Goal: Task Accomplishment & Management: Complete application form

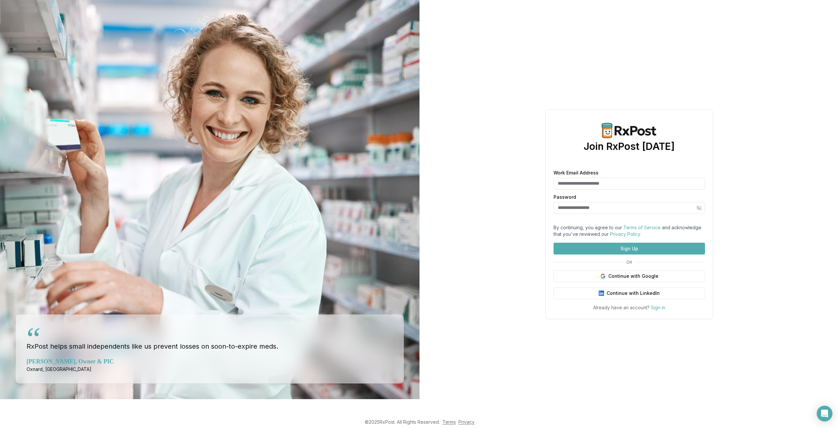
click at [597, 178] on input "Work Email Address" at bounding box center [628, 184] width 151 height 12
click at [609, 178] on input "Work Email Address" at bounding box center [628, 184] width 151 height 12
click at [593, 178] on input "Work Email Address" at bounding box center [628, 184] width 151 height 12
type input "**********"
click at [594, 202] on input "Password" at bounding box center [628, 208] width 151 height 12
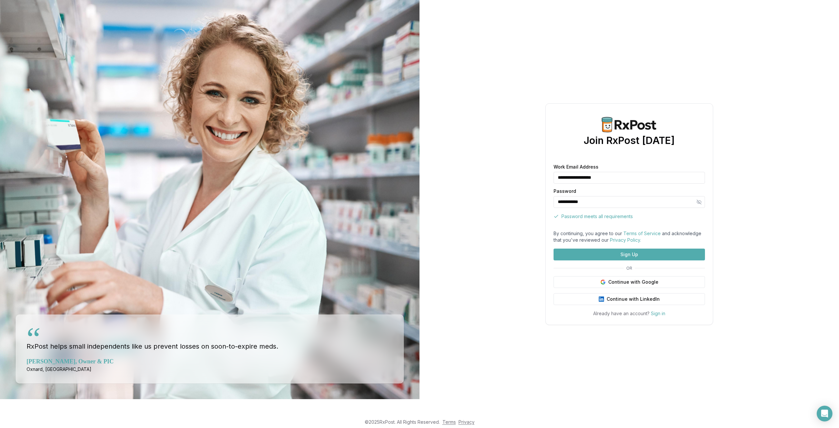
type input "**********"
click at [627, 260] on button "Sign Up" at bounding box center [628, 254] width 151 height 12
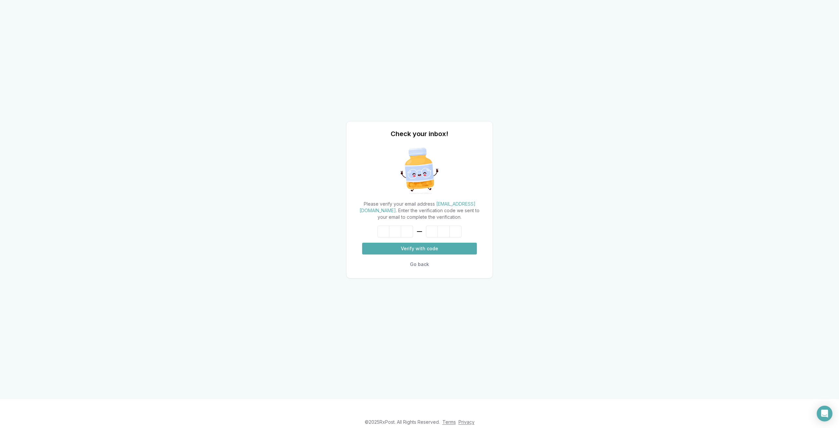
click at [385, 230] on input at bounding box center [419, 231] width 84 height 12
type input "******"
click at [408, 252] on button "Verify with code" at bounding box center [419, 248] width 115 height 12
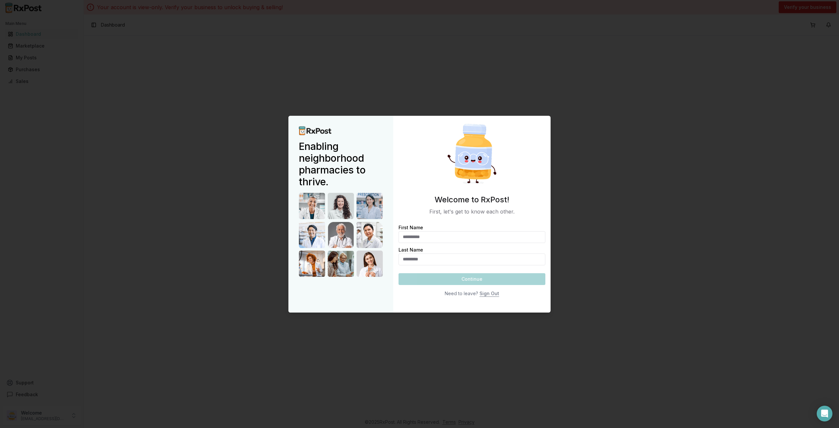
click at [488, 232] on input "First Name" at bounding box center [471, 237] width 147 height 12
type input "*****"
click at [459, 258] on input "Last Name" at bounding box center [471, 259] width 147 height 12
click at [431, 255] on input "Last Name" at bounding box center [471, 259] width 147 height 12
type input "**********"
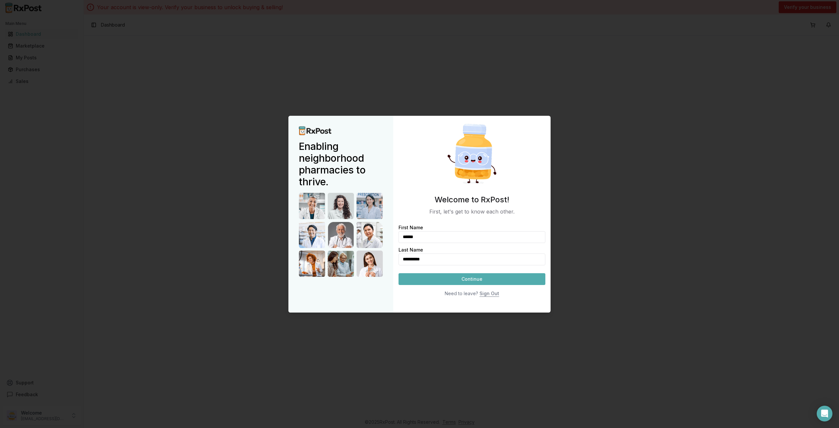
click at [467, 283] on button "Continue" at bounding box center [471, 279] width 147 height 12
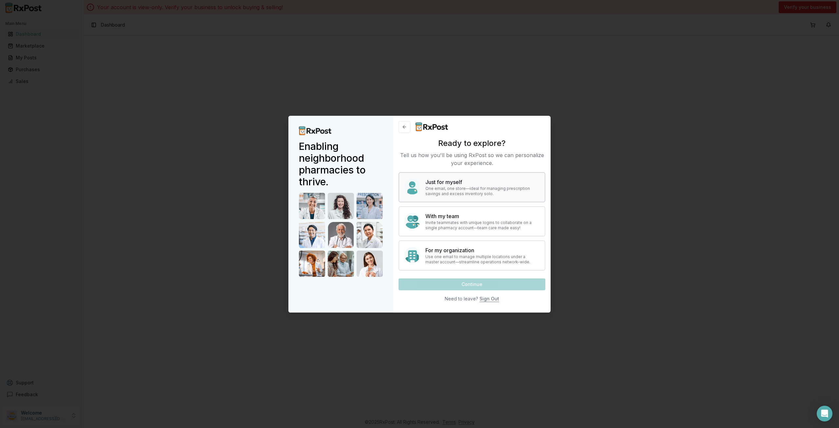
click at [453, 191] on p "One email, one store—ideal for managing prescription savings and excess invento…" at bounding box center [482, 191] width 114 height 10
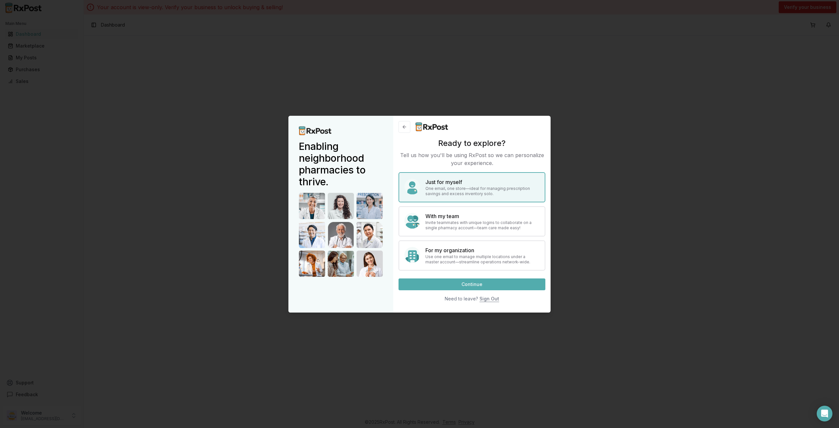
click at [484, 284] on button "Continue" at bounding box center [471, 284] width 147 height 12
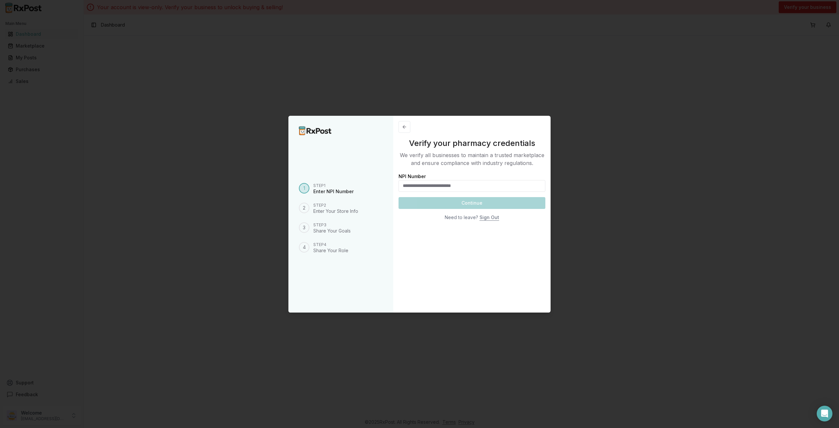
click at [425, 182] on input "NPI Number" at bounding box center [471, 186] width 147 height 12
paste input "**********"
type input "**********"
click at [439, 203] on button "Continue" at bounding box center [471, 203] width 147 height 12
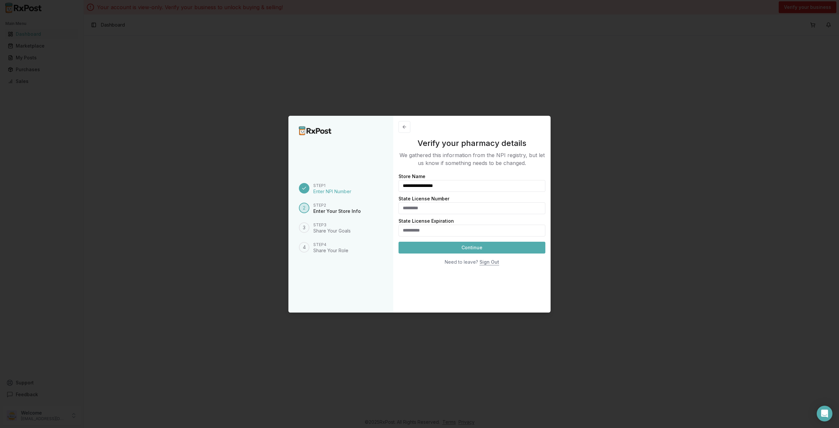
click at [440, 211] on input "State License Number" at bounding box center [471, 208] width 147 height 12
type input "******"
click at [428, 232] on input "State License Expiration" at bounding box center [471, 230] width 147 height 12
type input "**********"
click at [463, 247] on button "Continue" at bounding box center [471, 247] width 147 height 12
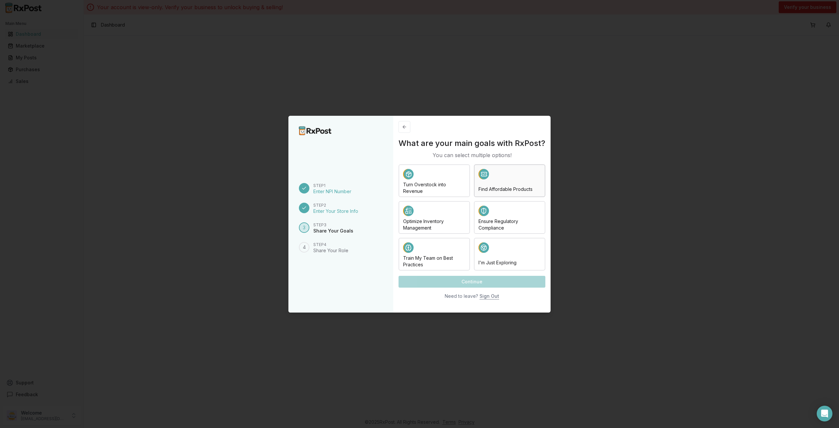
click at [487, 187] on h4 "Find Affordable Products" at bounding box center [509, 189] width 62 height 7
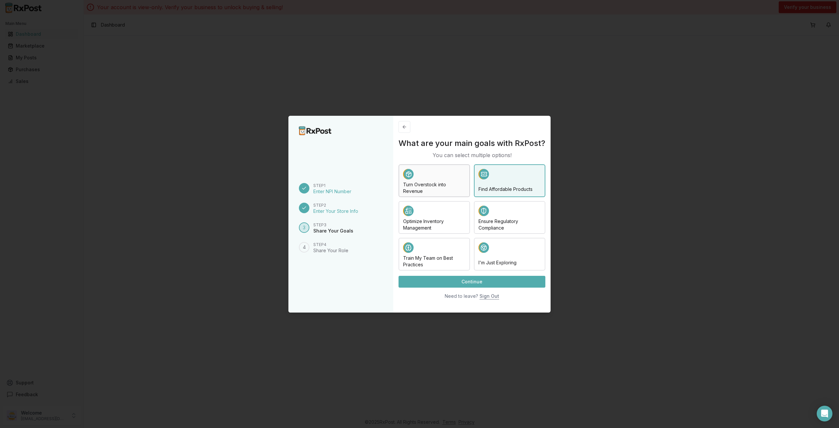
click at [444, 181] on div at bounding box center [434, 175] width 62 height 12
click at [457, 187] on h4 "Turn Overstock into Revenue" at bounding box center [434, 187] width 62 height 13
click at [489, 183] on div "Find Affordable Products" at bounding box center [509, 181] width 62 height 24
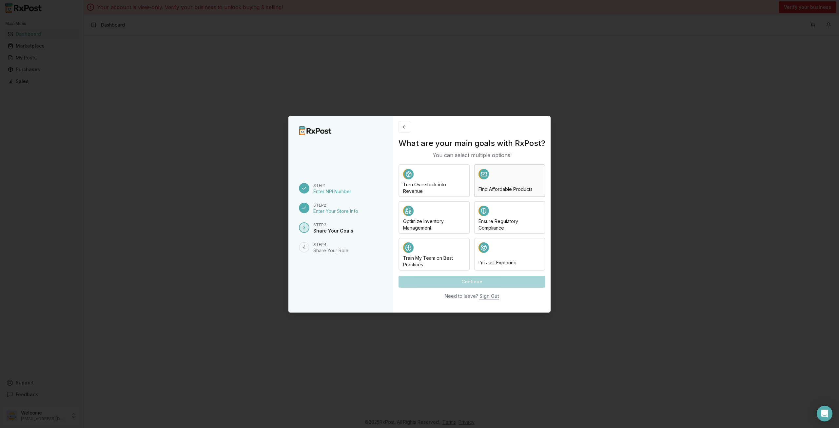
click at [491, 175] on div at bounding box center [509, 175] width 62 height 12
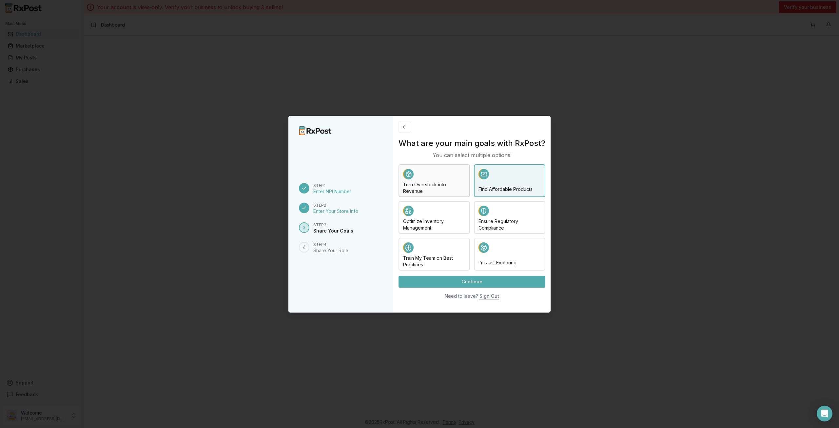
click at [454, 176] on div at bounding box center [434, 175] width 62 height 12
click at [474, 277] on button "Continue" at bounding box center [471, 282] width 147 height 12
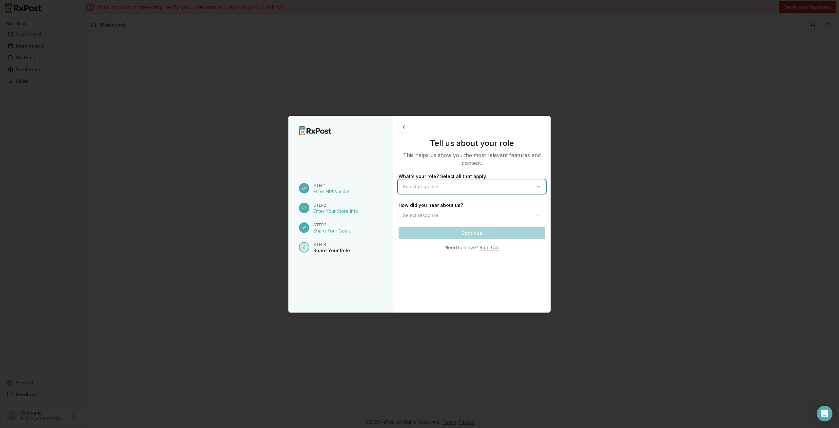
click at [452, 184] on button "Select response" at bounding box center [471, 186] width 147 height 13
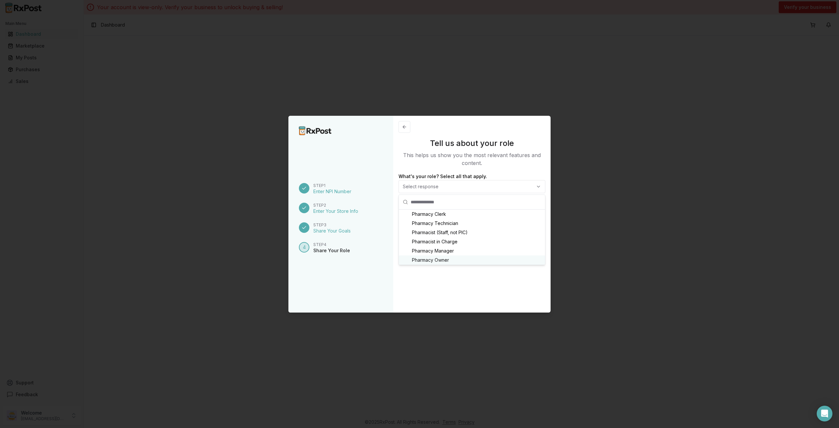
click at [452, 260] on div "Pharmacy Owner" at bounding box center [472, 259] width 146 height 9
click at [436, 281] on div "Tell us about your role This helps us show you the most relevant features and c…" at bounding box center [471, 214] width 157 height 197
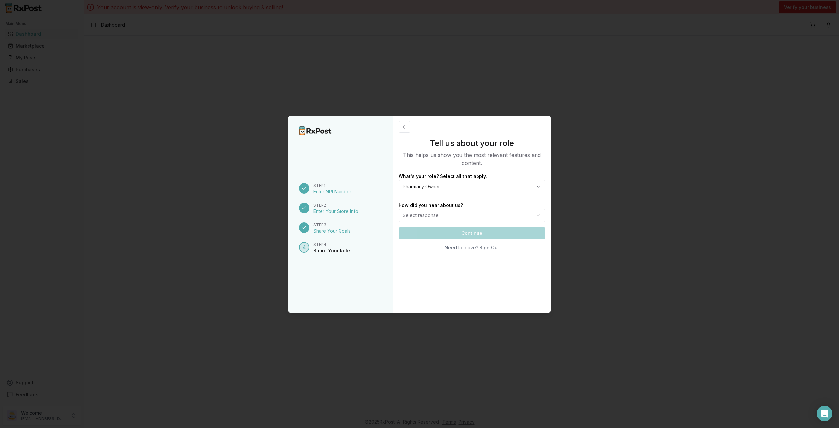
click at [435, 210] on body "Main Menu Dashboard Marketplace My Posts Purchases Sales Support Feedback Welco…" at bounding box center [419, 214] width 839 height 428
click at [437, 270] on div "Tell us about your role This helps us show you the most relevant features and c…" at bounding box center [471, 214] width 157 height 197
click at [436, 219] on body "Main Menu Dashboard Marketplace My Posts Purchases Sales Support Feedback Welco…" at bounding box center [419, 214] width 839 height 428
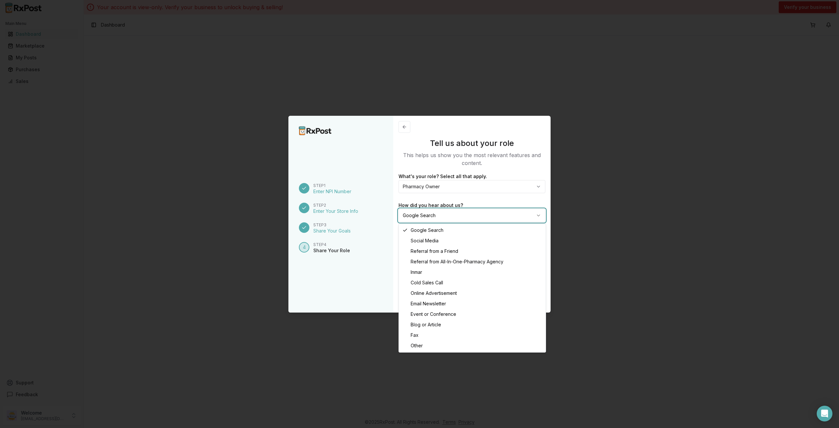
click at [436, 219] on body "Main Menu Dashboard Marketplace My Posts Purchases Sales Support Feedback Welco…" at bounding box center [419, 214] width 839 height 428
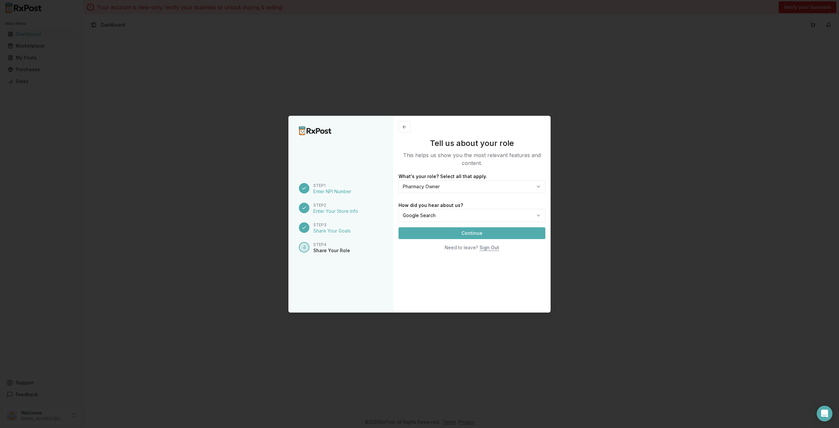
click at [450, 233] on button "Continue" at bounding box center [471, 233] width 147 height 12
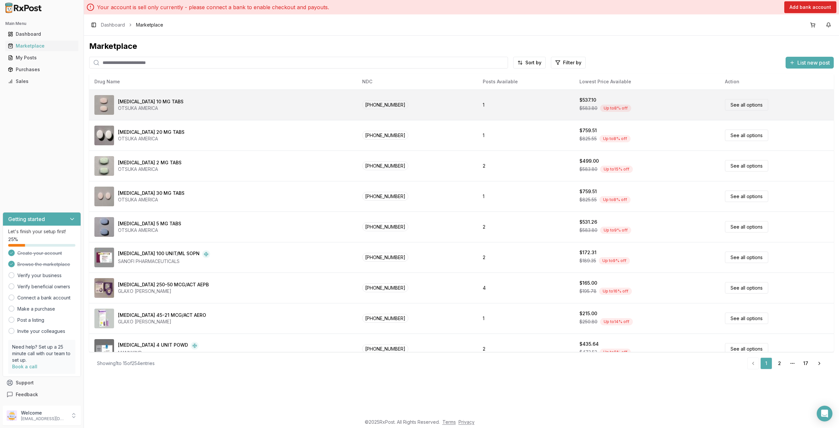
click at [607, 107] on div "Up to 8 % off" at bounding box center [615, 108] width 31 height 7
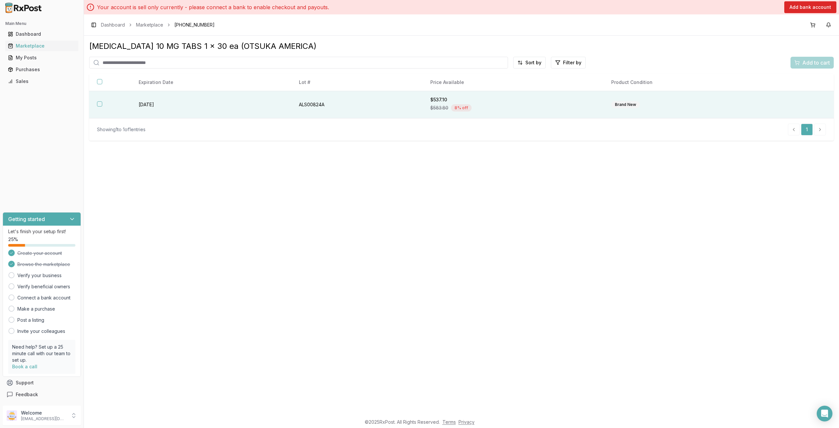
click at [439, 102] on div "$537.10" at bounding box center [512, 99] width 165 height 7
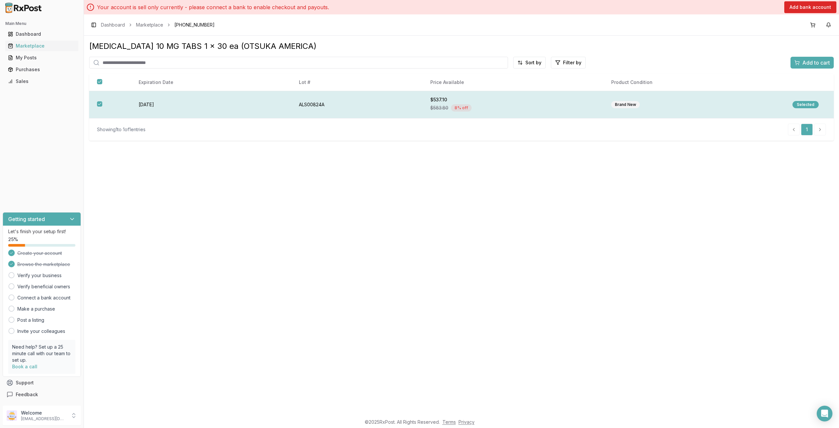
click at [265, 93] on td "[DATE]" at bounding box center [211, 104] width 160 height 27
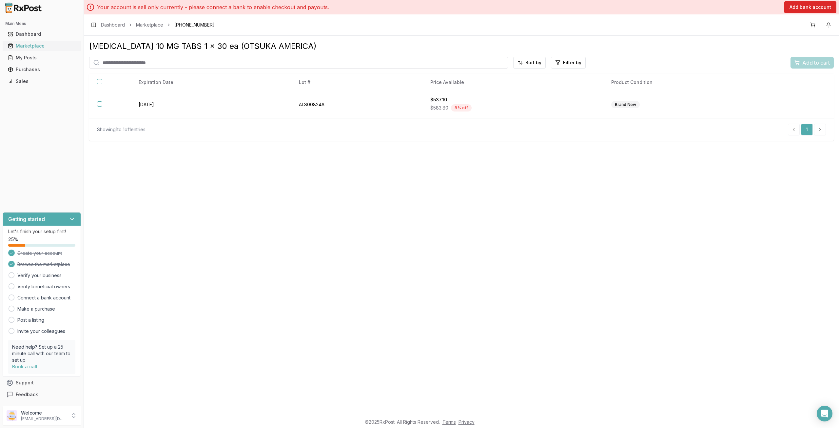
click at [29, 46] on div "Marketplace" at bounding box center [42, 46] width 68 height 7
click at [49, 34] on div "Dashboard" at bounding box center [42, 34] width 68 height 7
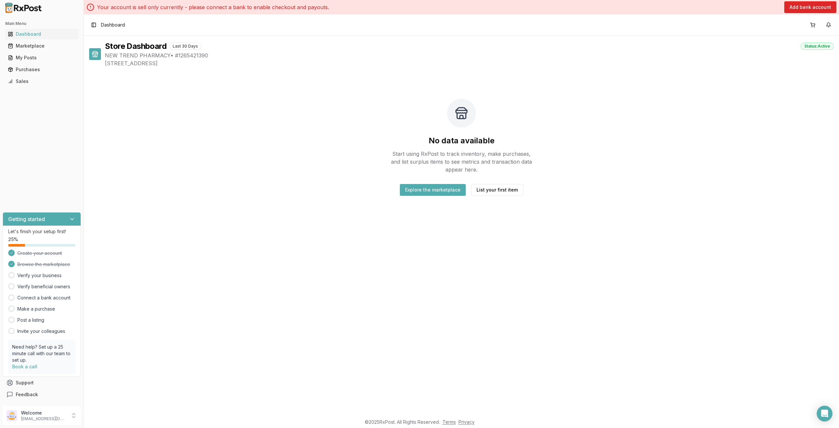
click at [439, 188] on button "Explore the marketplace" at bounding box center [433, 190] width 66 height 12
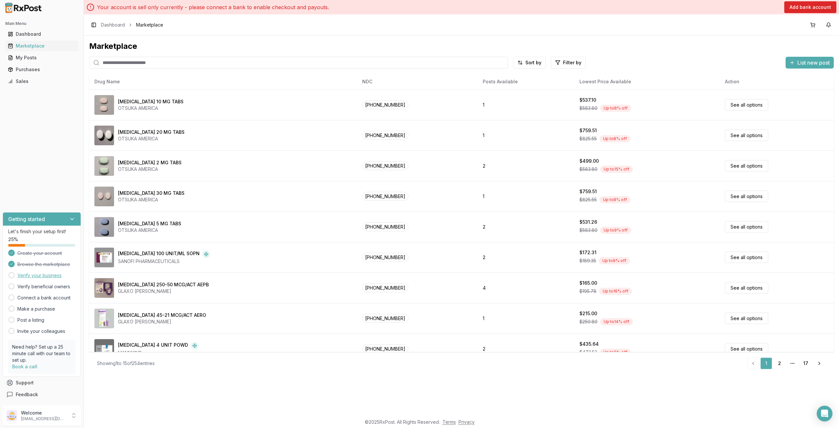
click at [36, 276] on link "Verify your business" at bounding box center [39, 275] width 44 height 7
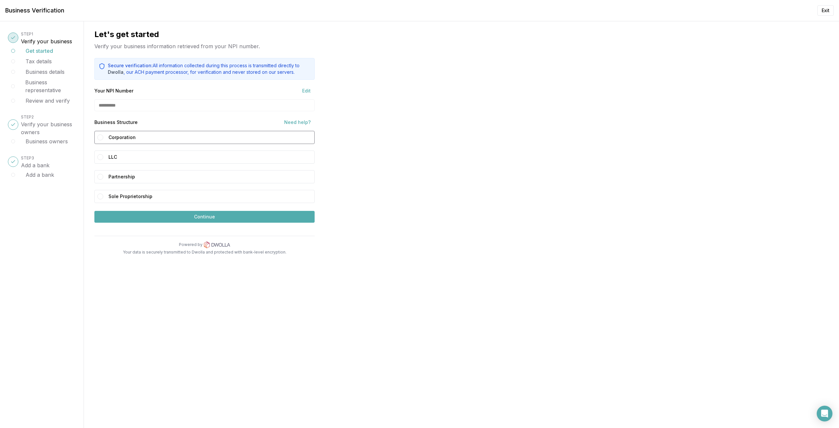
click at [130, 134] on label "Corporation" at bounding box center [209, 137] width 203 height 10
click at [103, 134] on button "Corporation" at bounding box center [100, 137] width 6 height 6
click at [159, 215] on button "Continue" at bounding box center [204, 217] width 220 height 12
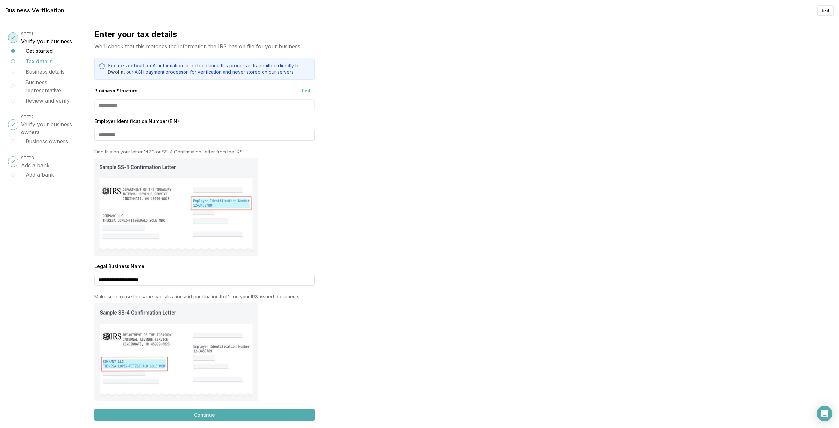
click at [130, 137] on input "Employer Identification Number (EIN)" at bounding box center [204, 135] width 220 height 12
click at [163, 133] on input "Employer Identification Number (EIN)" at bounding box center [204, 135] width 220 height 12
type input "**********"
click at [390, 209] on div "**********" at bounding box center [461, 224] width 755 height 406
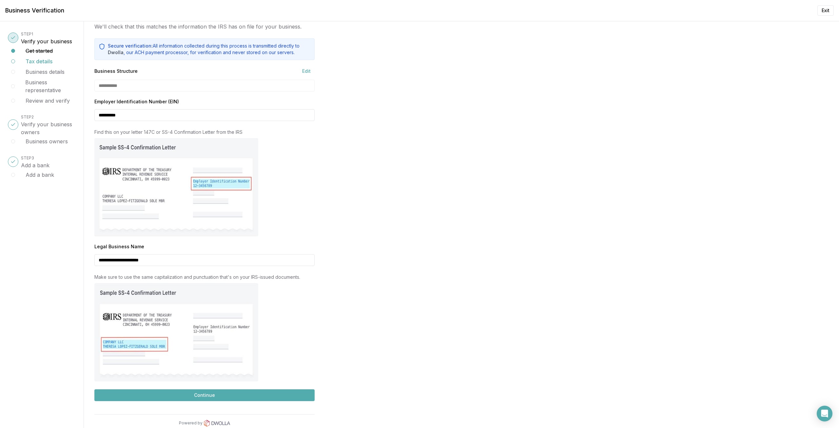
scroll to position [30, 0]
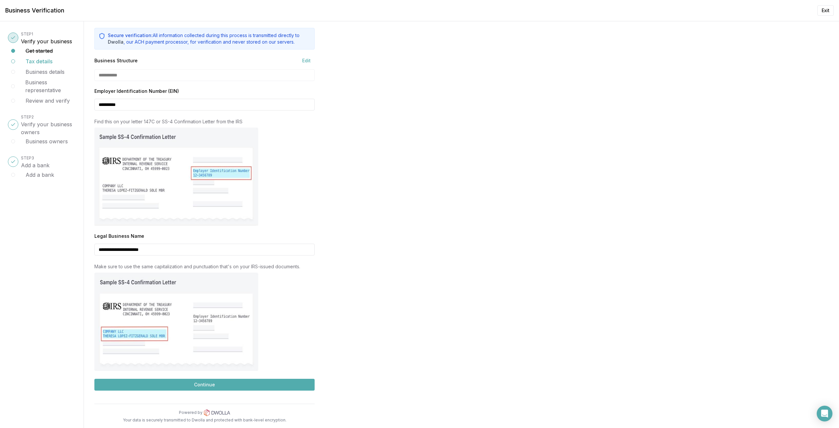
click at [213, 385] on button "Continue" at bounding box center [204, 384] width 220 height 12
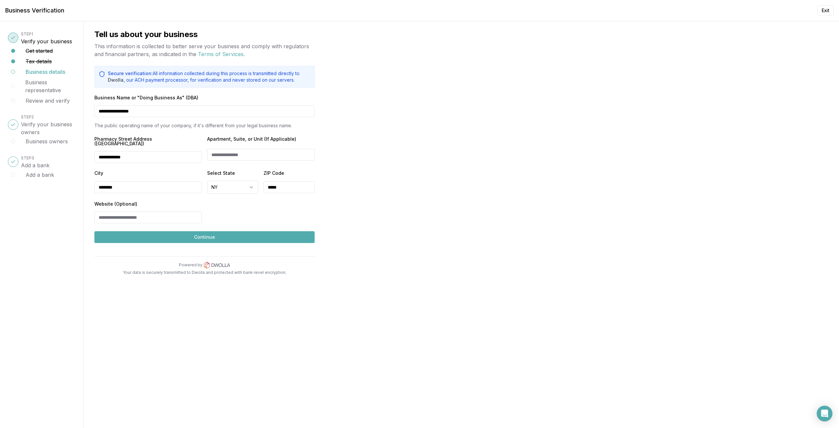
click at [257, 231] on button "Continue" at bounding box center [204, 237] width 220 height 12
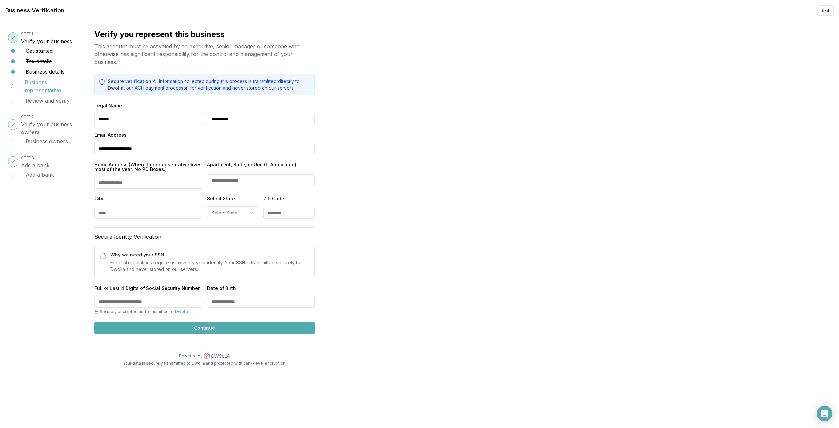
click at [144, 229] on div "Secure Identity Verification Why we need your SSN Federal regulations require u…" at bounding box center [204, 252] width 220 height 51
click at [447, 245] on div "**********" at bounding box center [461, 224] width 755 height 406
click at [228, 300] on input "Date of Birth" at bounding box center [260, 302] width 107 height 12
type input "**********"
click at [333, 281] on div "**********" at bounding box center [461, 224] width 755 height 406
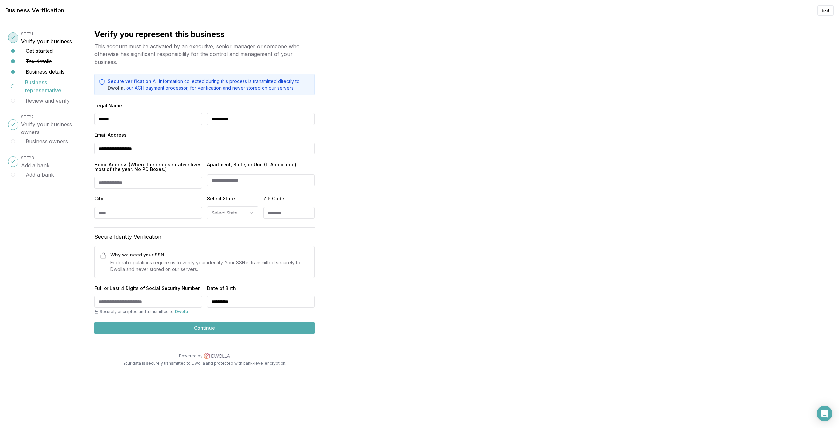
click at [161, 301] on input "Full or Last 4 Digits of Social Security Number" at bounding box center [147, 302] width 107 height 12
click at [107, 183] on input "Home Address (Where the representative lives most of the year. No PO Boxes.)" at bounding box center [147, 183] width 107 height 12
type input "**********"
click at [163, 303] on input "Full or Last 4 Digits of Social Security Number" at bounding box center [147, 302] width 107 height 12
type input "****"
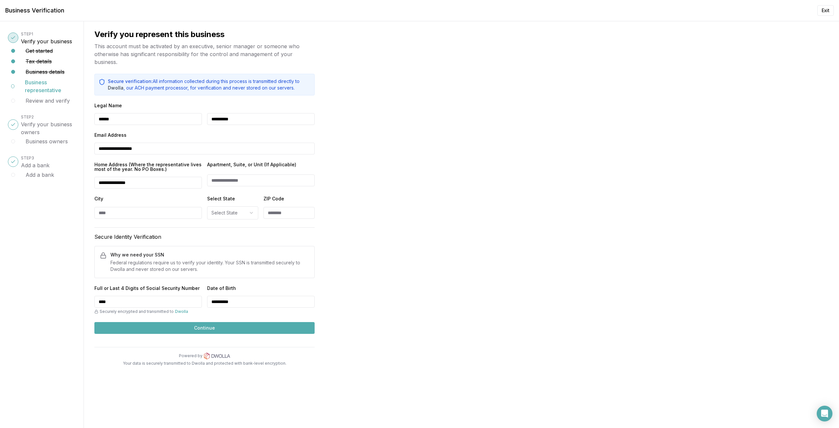
click at [188, 276] on div "Why we need your SSN Federal regulations require us to verify your identity. Yo…" at bounding box center [204, 262] width 220 height 32
click at [225, 176] on input "Apartment, Suite, or Unit (If Applicable)" at bounding box center [260, 180] width 107 height 12
click at [124, 214] on input "City" at bounding box center [147, 213] width 107 height 12
type input "**********"
click at [238, 213] on html "Main Menu Dashboard Marketplace My Posts Purchases Sales Getting started Let's …" at bounding box center [419, 214] width 839 height 428
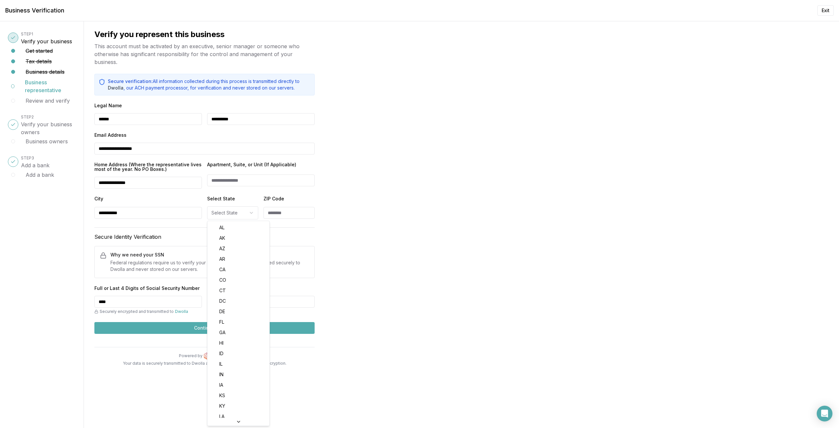
scroll to position [307, 0]
select select "**"
click at [289, 216] on input "ZIP Code" at bounding box center [288, 213] width 51 height 12
type input "*****"
click at [237, 238] on h3 "Secure Identity Verification" at bounding box center [204, 237] width 220 height 8
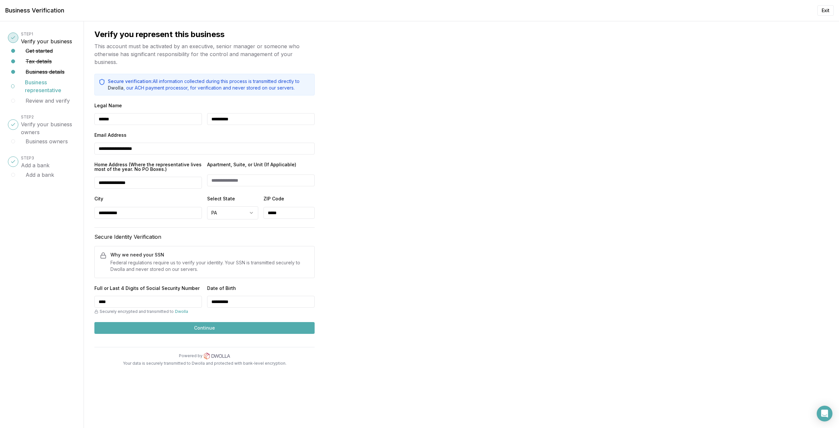
click at [187, 331] on button "Continue" at bounding box center [204, 328] width 220 height 12
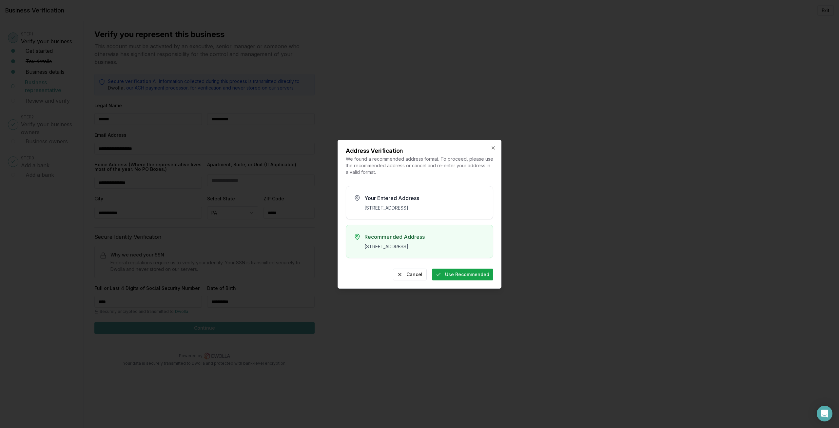
click at [471, 280] on button "Use Recommended" at bounding box center [462, 274] width 61 height 12
type input "**********"
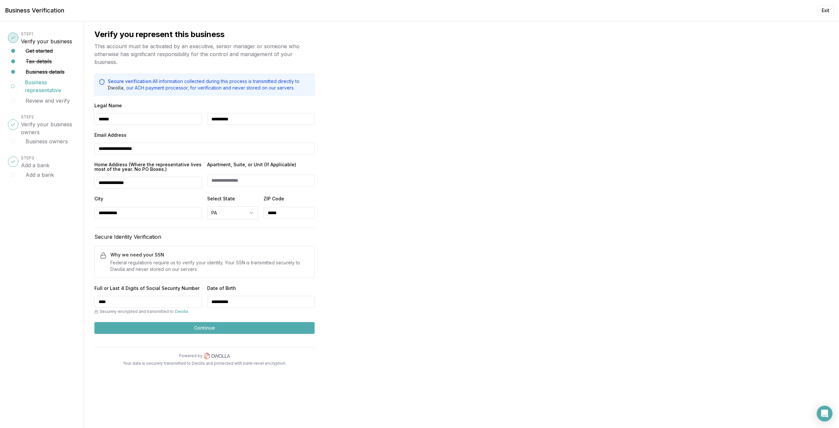
click at [192, 327] on button "Continue" at bounding box center [204, 328] width 220 height 12
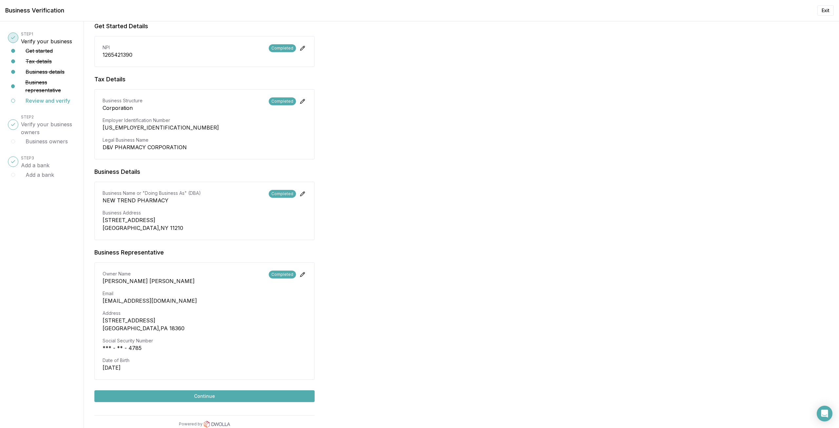
scroll to position [77, 0]
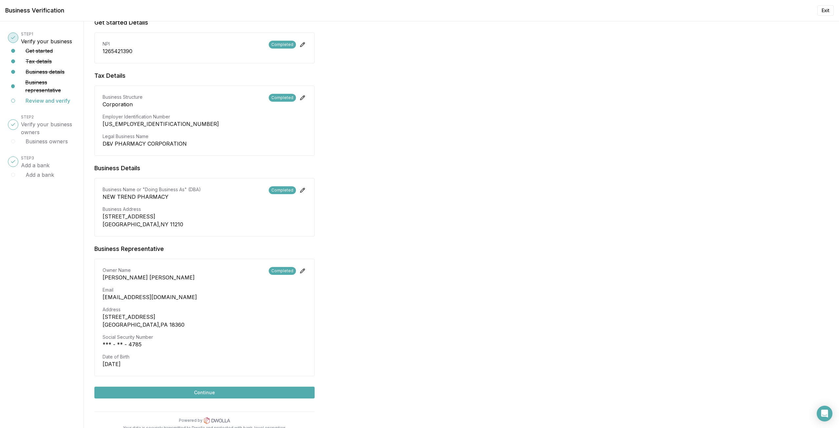
click at [200, 386] on button "Continue" at bounding box center [204, 392] width 220 height 12
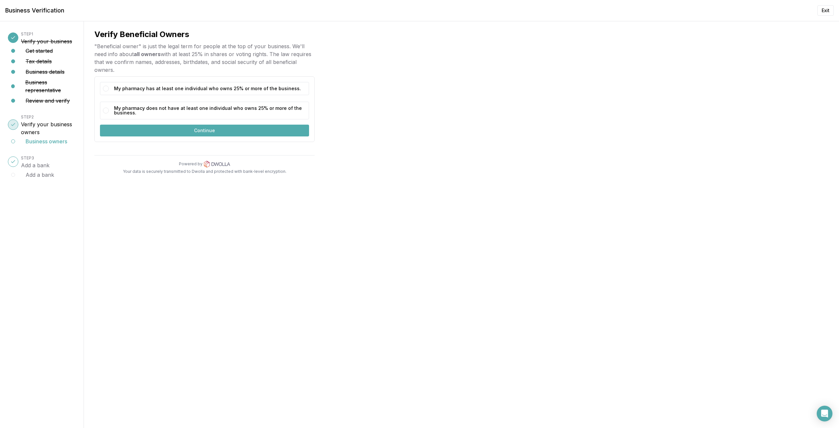
scroll to position [0, 0]
click at [220, 93] on label "My pharmacy has at least one individual who owns 25% or more of the business." at bounding box center [210, 89] width 192 height 10
click at [109, 91] on button "My pharmacy has at least one individual who owns 25% or more of the business." at bounding box center [106, 89] width 6 height 6
click at [213, 131] on button "Continue" at bounding box center [204, 130] width 209 height 12
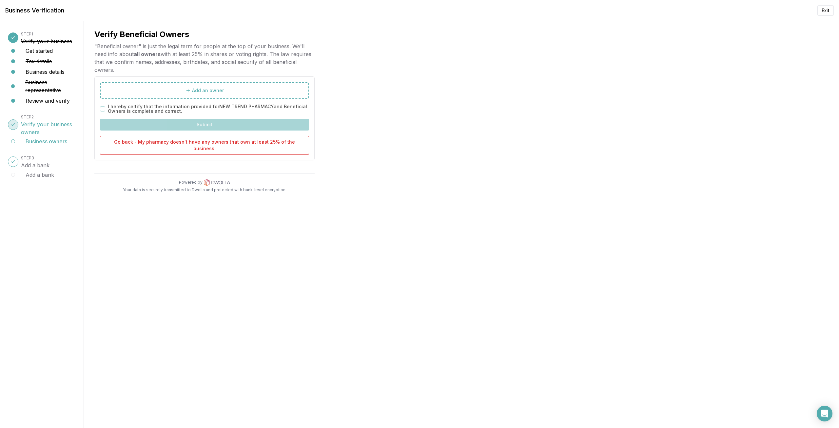
click at [35, 128] on h3 "Verify your business owners" at bounding box center [48, 128] width 55 height 16
click at [221, 145] on button "Go back - My pharmacy doesn't have any owners that own at least 25% of the busi…" at bounding box center [204, 145] width 209 height 19
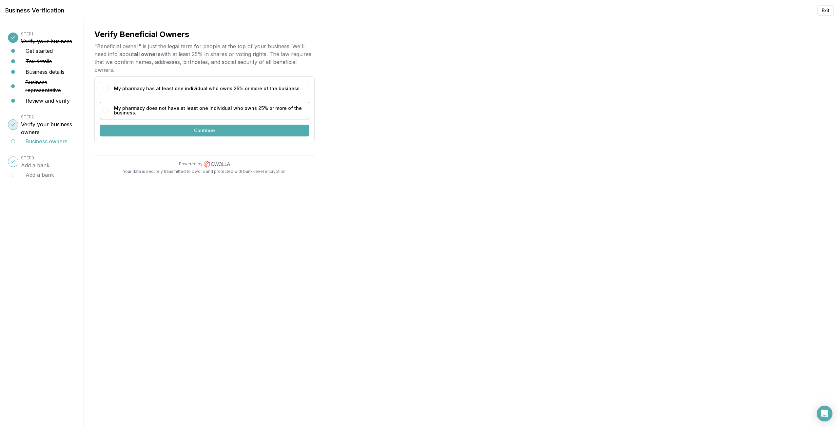
click at [183, 113] on label "My pharmacy does not have at least one individual who owns 25% or more of the b…" at bounding box center [210, 110] width 192 height 14
click at [109, 113] on button "My pharmacy does not have at least one individual who owns 25% or more of the b…" at bounding box center [106, 110] width 6 height 6
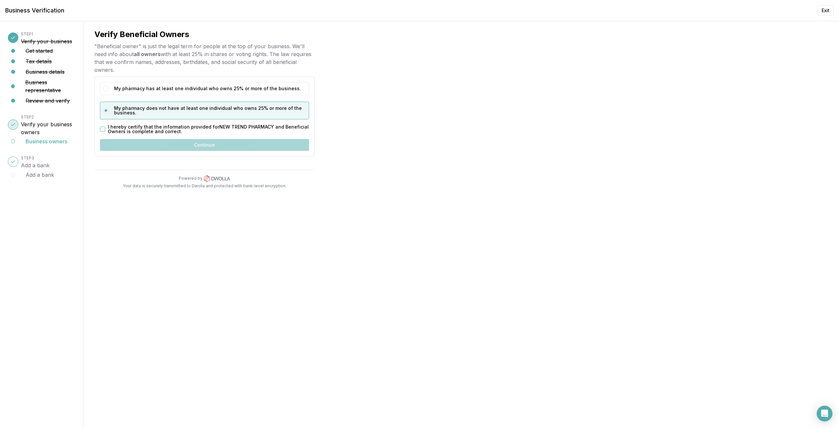
click at [104, 128] on button "I hereby certify that the information provided for NEW TREND PHARMACY and Benef…" at bounding box center [102, 128] width 5 height 5
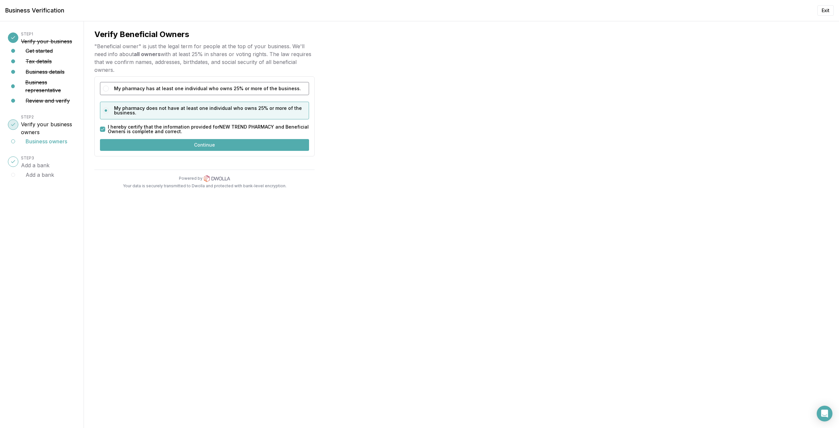
click at [108, 87] on button "My pharmacy has at least one individual who owns 25% or more of the business." at bounding box center [106, 89] width 6 height 6
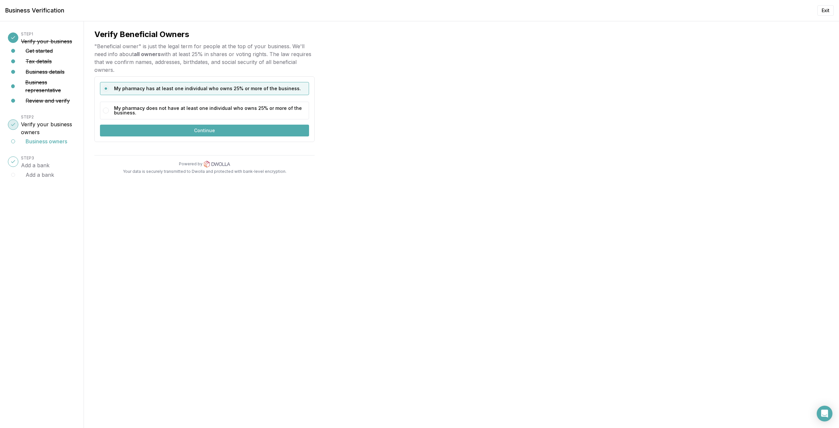
click at [138, 129] on button "Continue" at bounding box center [204, 130] width 209 height 12
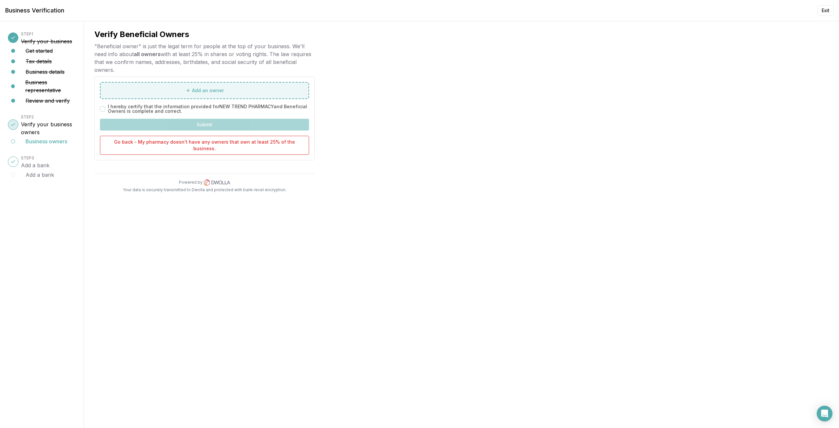
click at [220, 90] on span "Add an owner" at bounding box center [208, 90] width 32 height 7
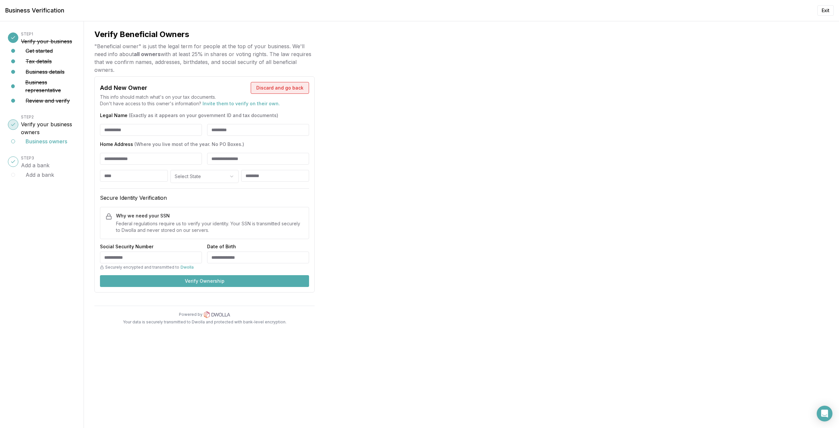
click at [281, 84] on button "Discard and go back" at bounding box center [280, 88] width 58 height 12
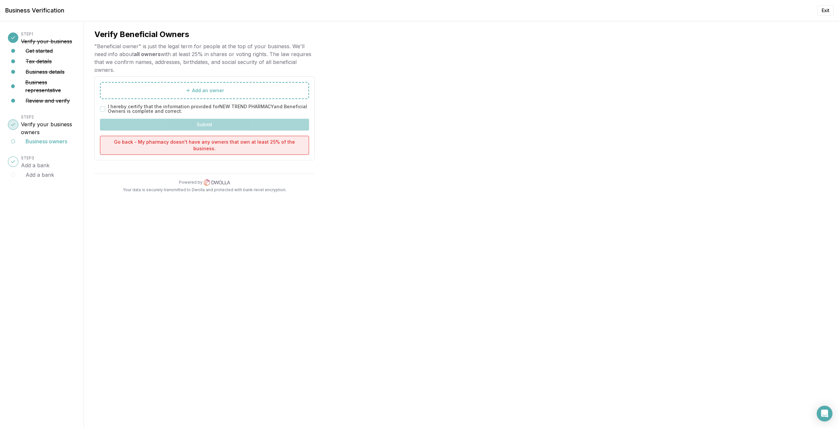
click at [161, 141] on button "Go back - My pharmacy doesn't have any owners that own at least 25% of the busi…" at bounding box center [204, 145] width 209 height 19
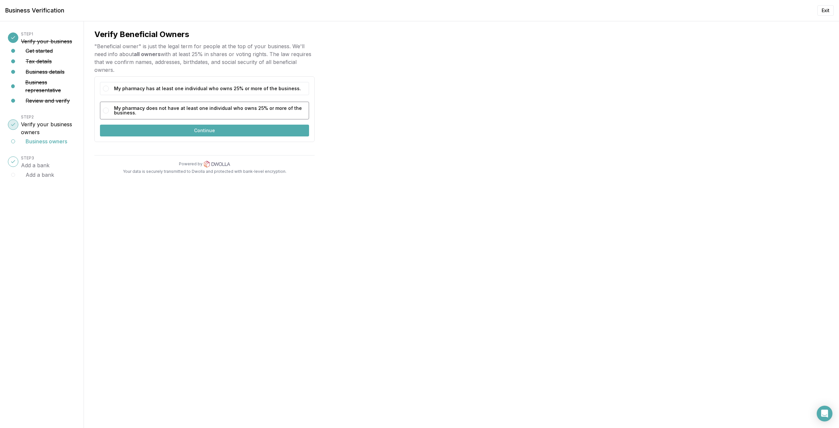
click at [165, 112] on label "My pharmacy does not have at least one individual who owns 25% or more of the b…" at bounding box center [210, 110] width 192 height 14
click at [109, 112] on button "My pharmacy does not have at least one individual who owns 25% or more of the b…" at bounding box center [106, 110] width 6 height 6
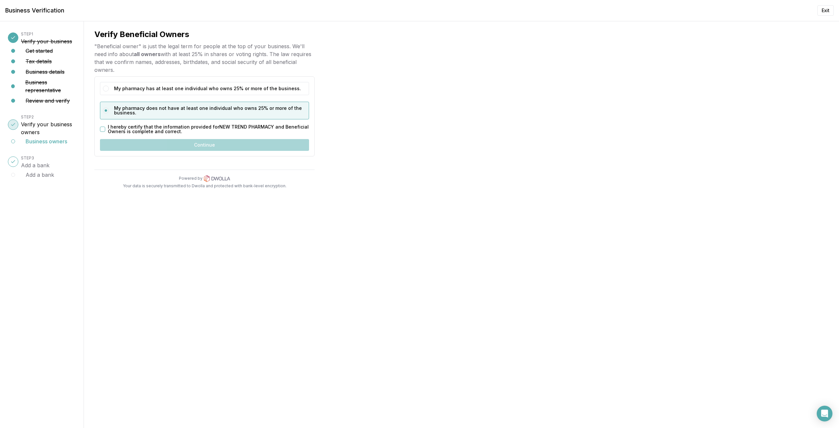
click at [103, 128] on button "I hereby certify that the information provided for NEW TREND PHARMACY and Benef…" at bounding box center [102, 128] width 5 height 5
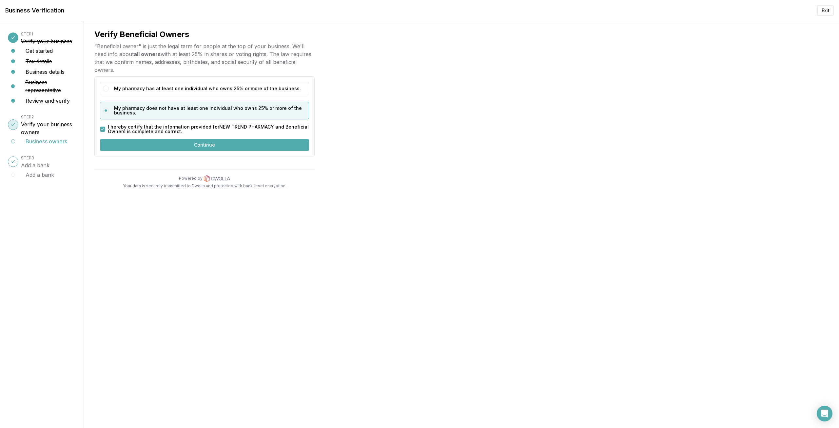
click at [178, 143] on button "Continue" at bounding box center [204, 145] width 209 height 12
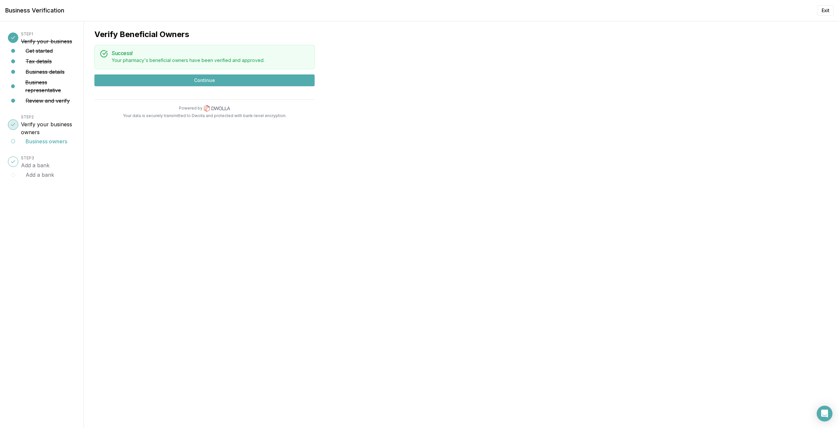
click at [185, 83] on button "Continue" at bounding box center [204, 80] width 220 height 12
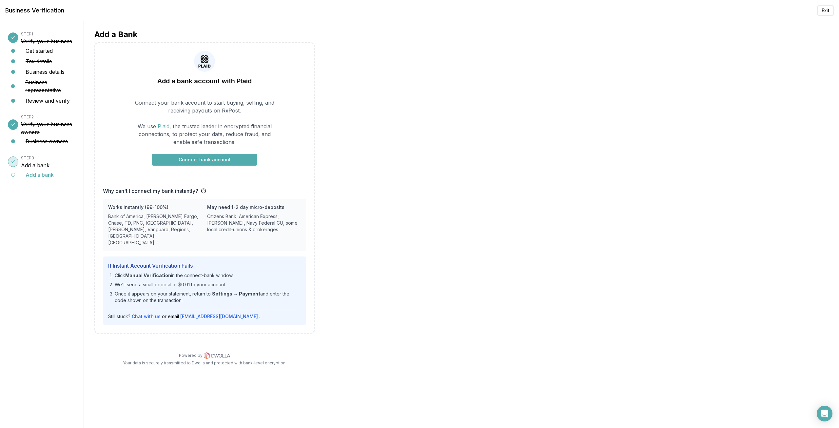
click at [230, 158] on button "Connect bank account" at bounding box center [204, 160] width 105 height 12
click at [201, 160] on button "Connect bank account" at bounding box center [204, 160] width 105 height 12
click at [246, 156] on button "Connect bank account" at bounding box center [204, 160] width 105 height 12
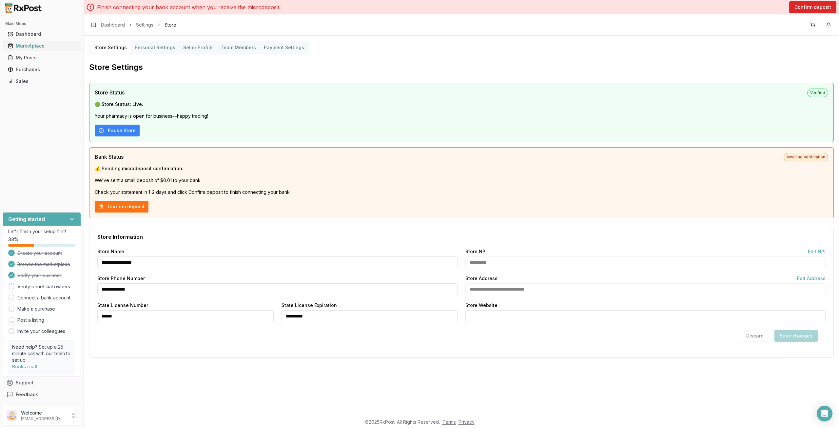
click at [42, 46] on div "Marketplace" at bounding box center [42, 46] width 68 height 7
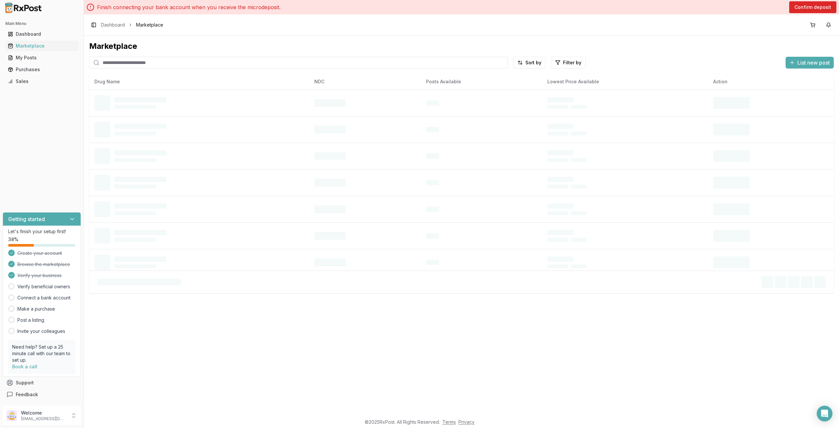
click at [124, 60] on input "search" at bounding box center [298, 63] width 419 height 12
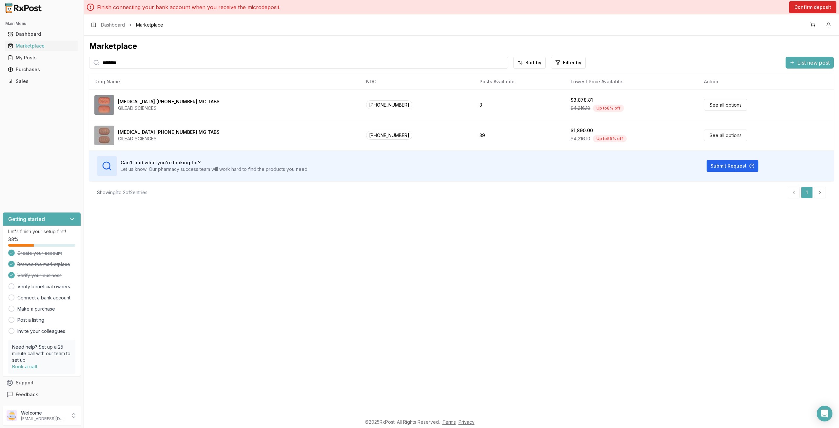
type input "********"
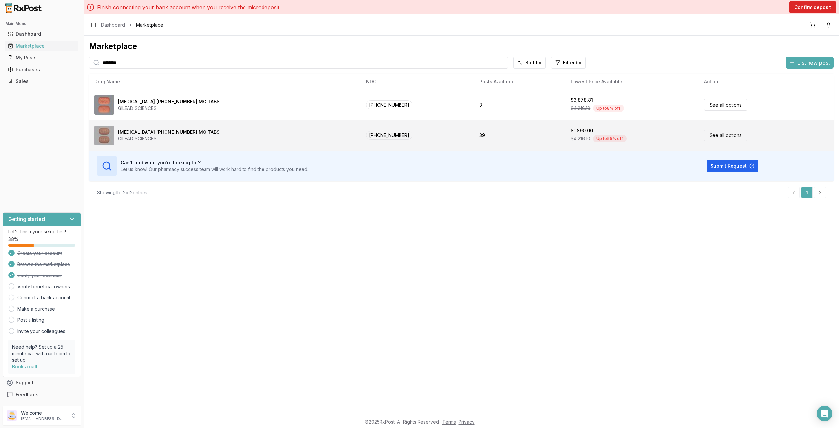
click at [495, 130] on td "39" at bounding box center [519, 135] width 91 height 30
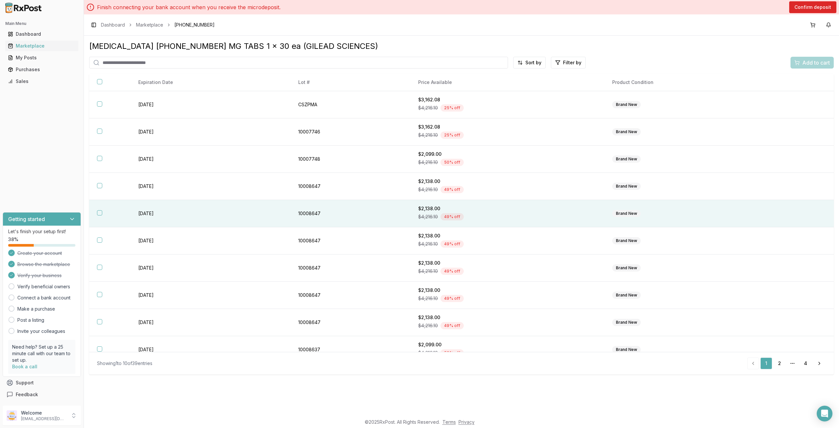
scroll to position [11, 0]
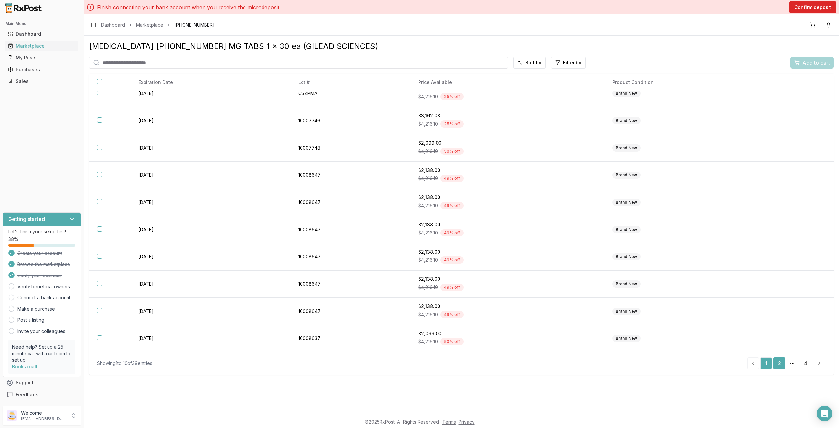
click at [783, 362] on link "2" at bounding box center [779, 363] width 12 height 12
click at [786, 364] on ul "Previous 1 2 3 4 Next" at bounding box center [786, 363] width 80 height 12
click at [792, 363] on link "3" at bounding box center [792, 363] width 12 height 12
click at [804, 366] on link "4" at bounding box center [805, 363] width 12 height 12
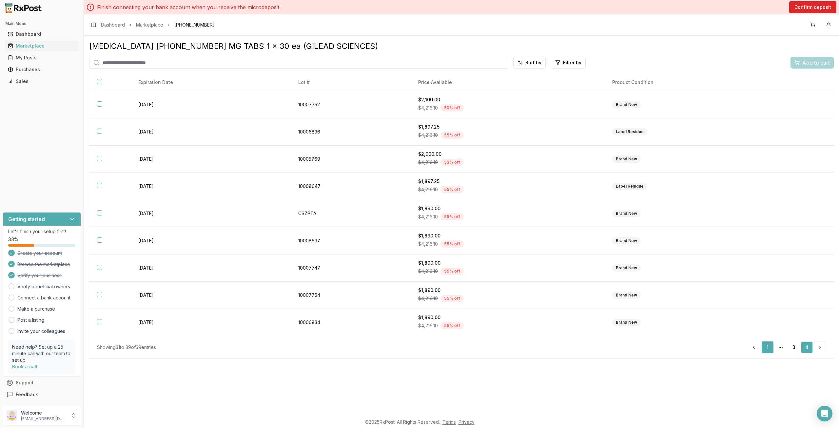
click at [770, 342] on link "1" at bounding box center [767, 347] width 12 height 12
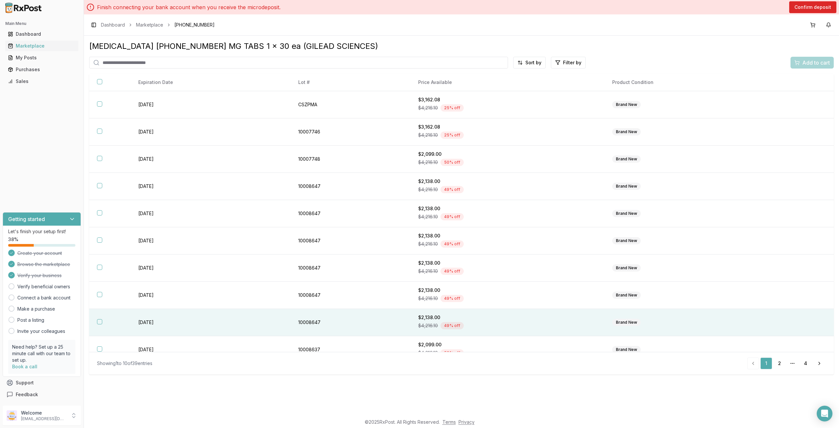
scroll to position [11, 0]
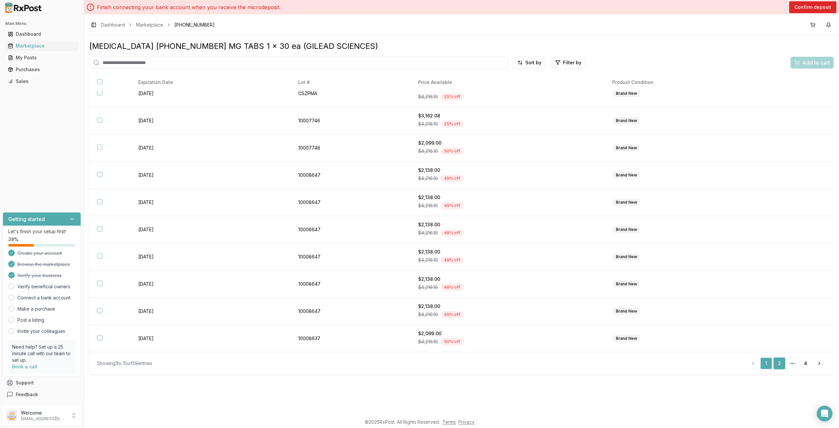
click at [782, 365] on link "2" at bounding box center [779, 363] width 12 height 12
click at [36, 38] on link "Dashboard" at bounding box center [41, 34] width 73 height 12
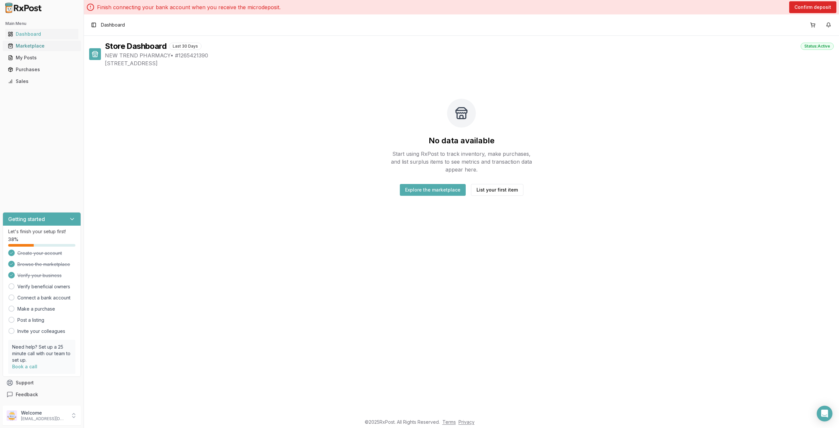
click at [46, 44] on div "Marketplace" at bounding box center [42, 46] width 68 height 7
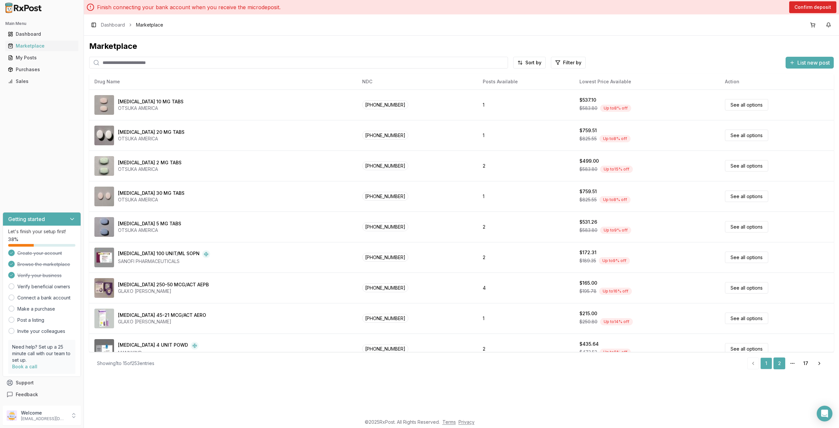
click at [781, 362] on link "2" at bounding box center [779, 363] width 12 height 12
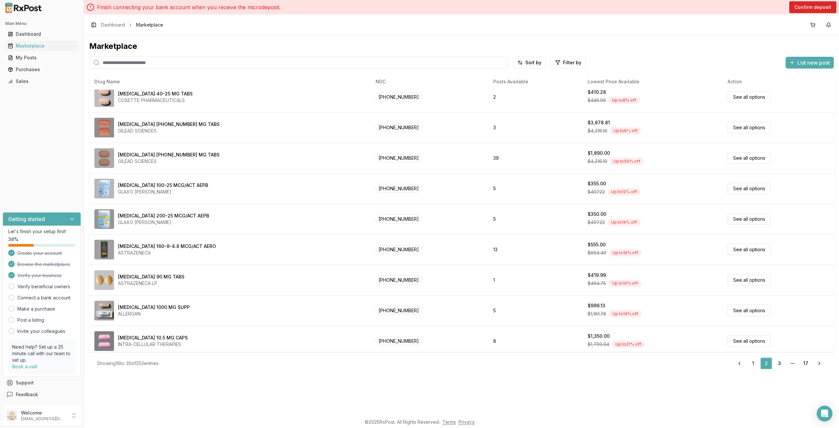
scroll to position [195, 0]
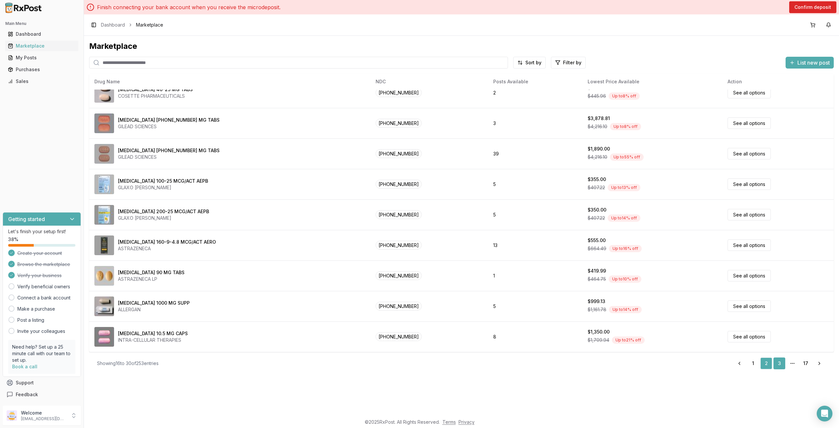
click at [782, 366] on link "3" at bounding box center [779, 363] width 12 height 12
